Goal: Task Accomplishment & Management: Manage account settings

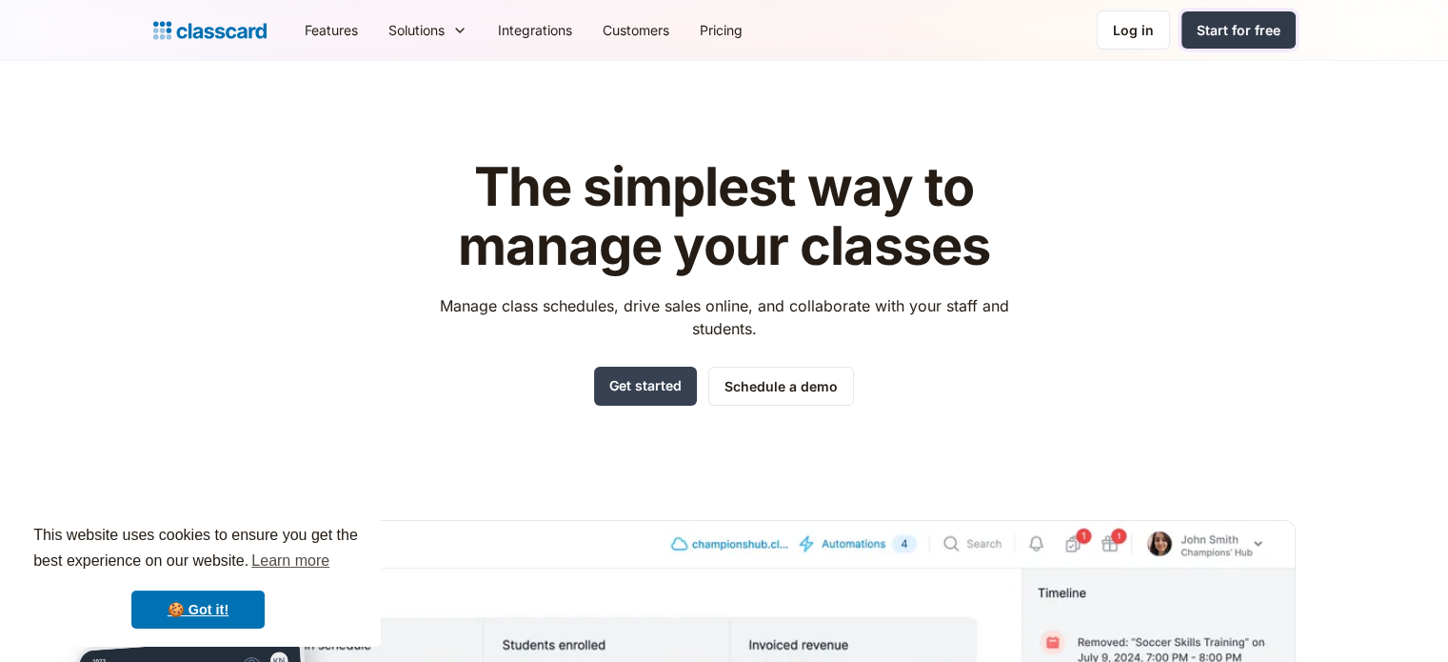
click at [1213, 41] on link "Start for free" at bounding box center [1238, 29] width 114 height 37
click at [1148, 34] on div "Log in" at bounding box center [1133, 30] width 41 height 20
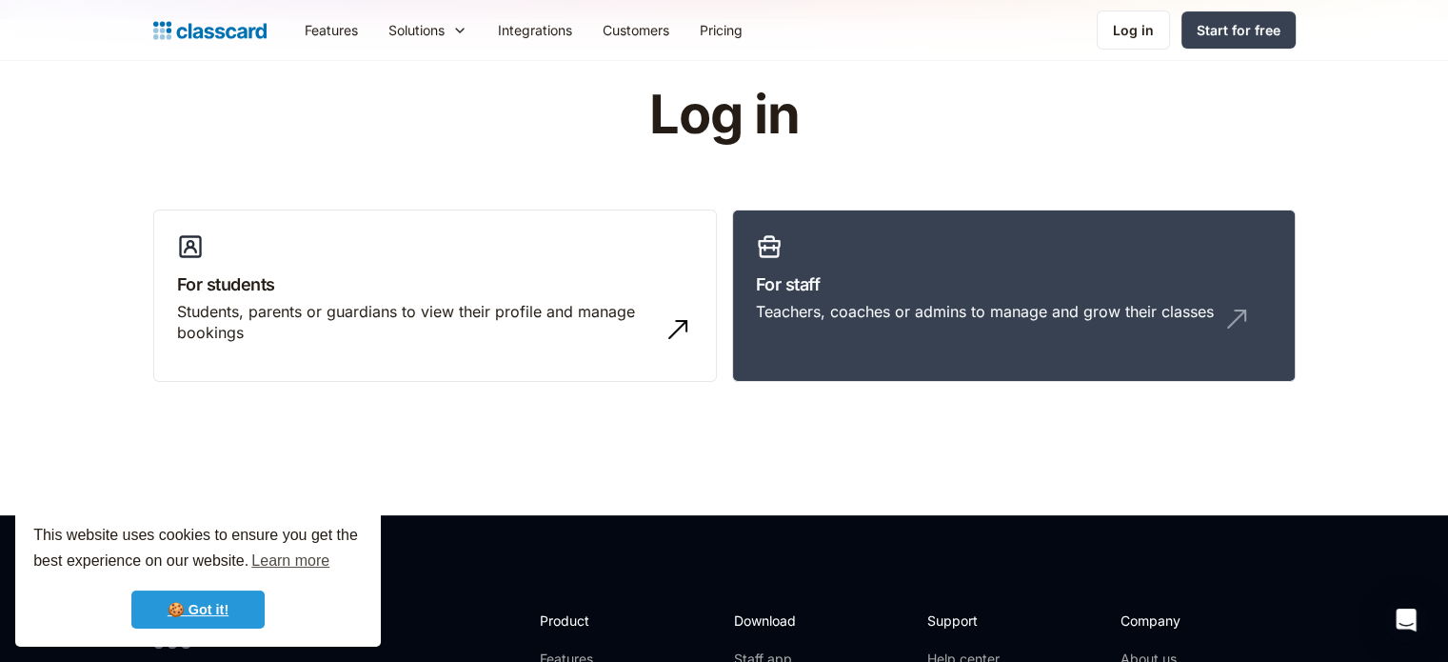
click at [228, 600] on link "🍪 Got it!" at bounding box center [197, 609] width 133 height 38
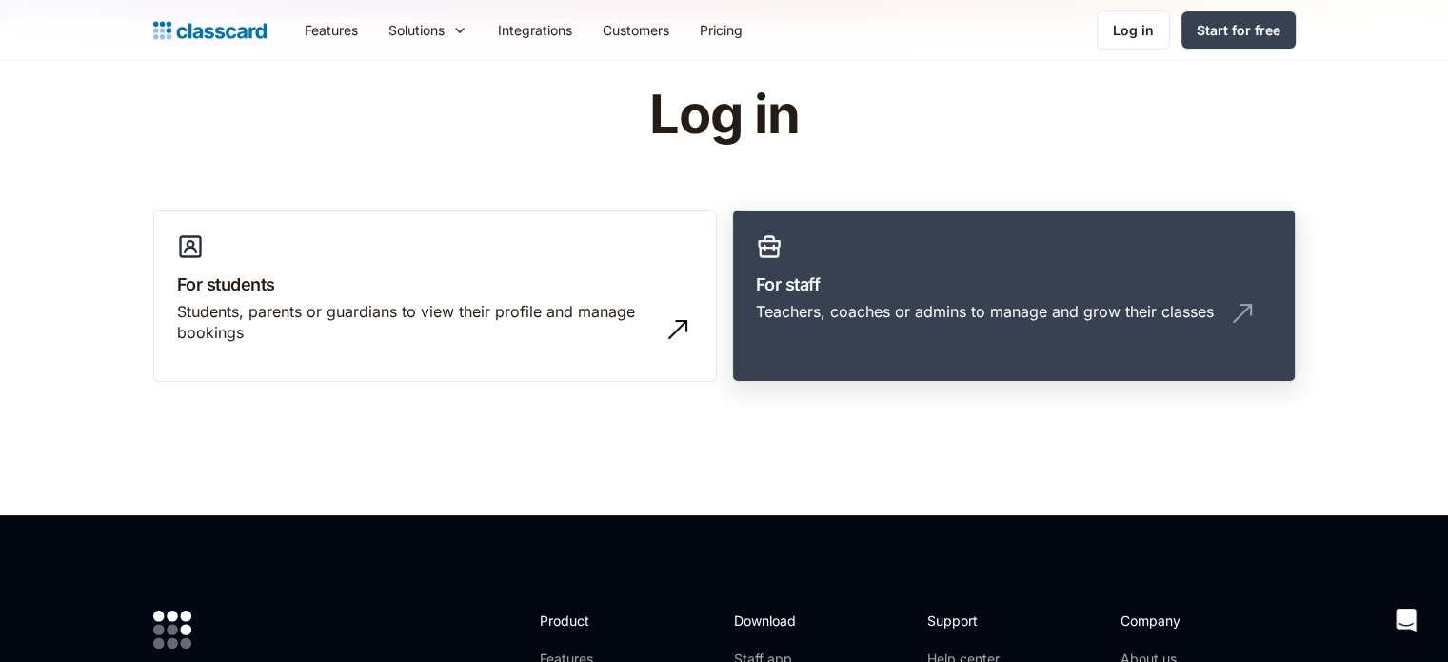
click at [876, 323] on div "Teachers, coaches or admins to manage and grow their classes" at bounding box center [1014, 319] width 516 height 36
